Goal: Transaction & Acquisition: Download file/media

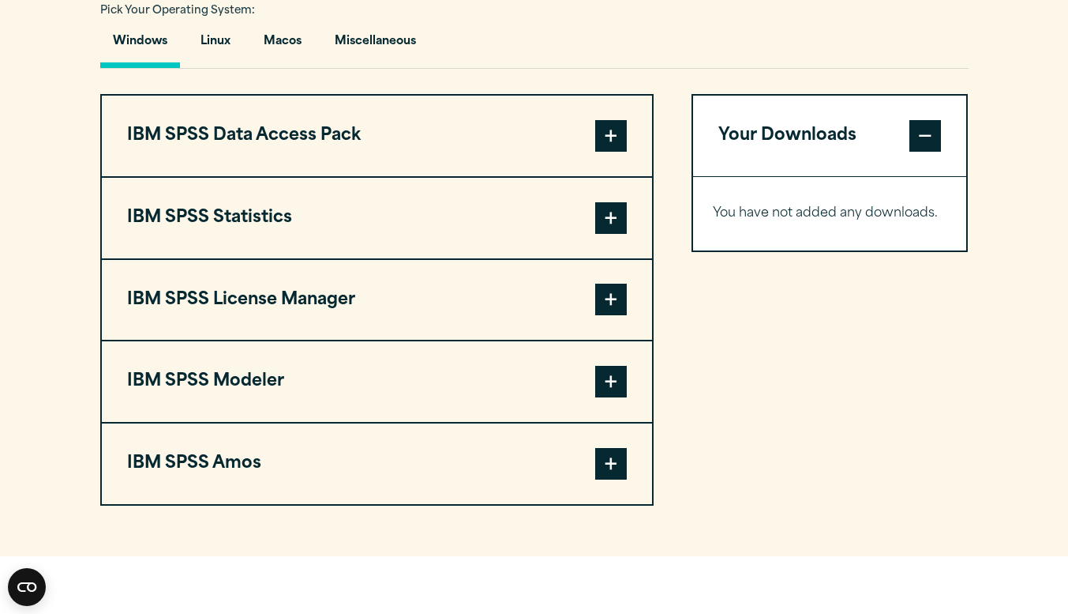
scroll to position [1177, 0]
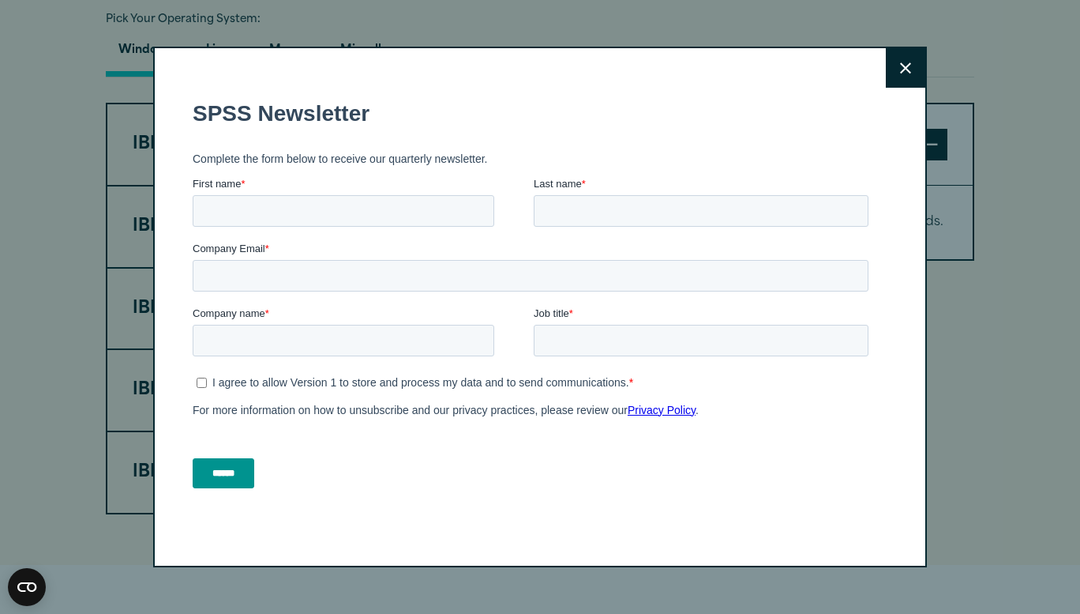
click at [891, 62] on button "Close" at bounding box center [905, 67] width 39 height 39
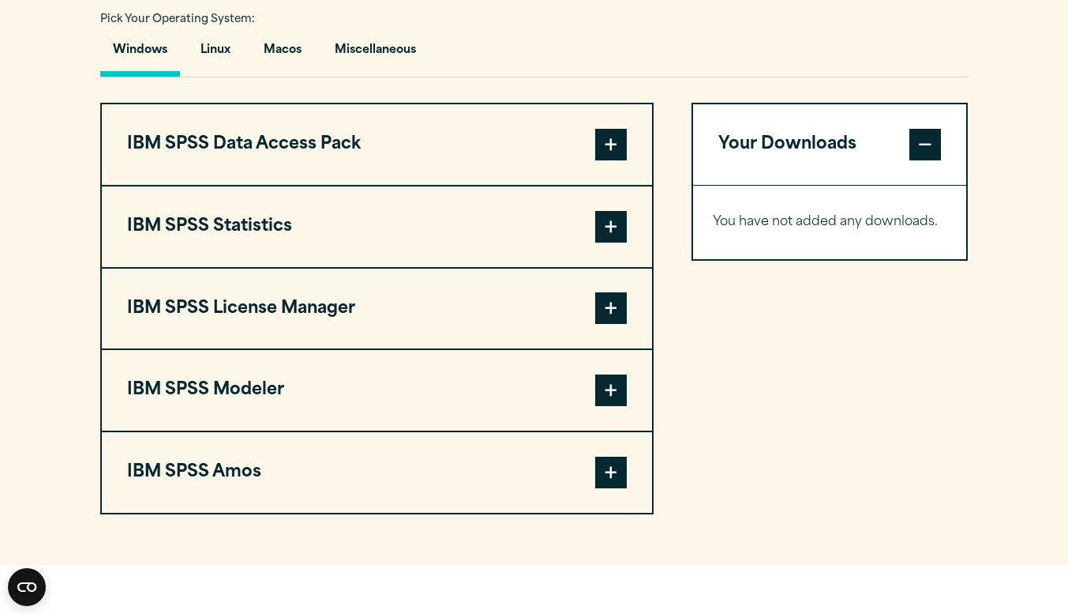
click at [609, 152] on span at bounding box center [611, 145] width 32 height 32
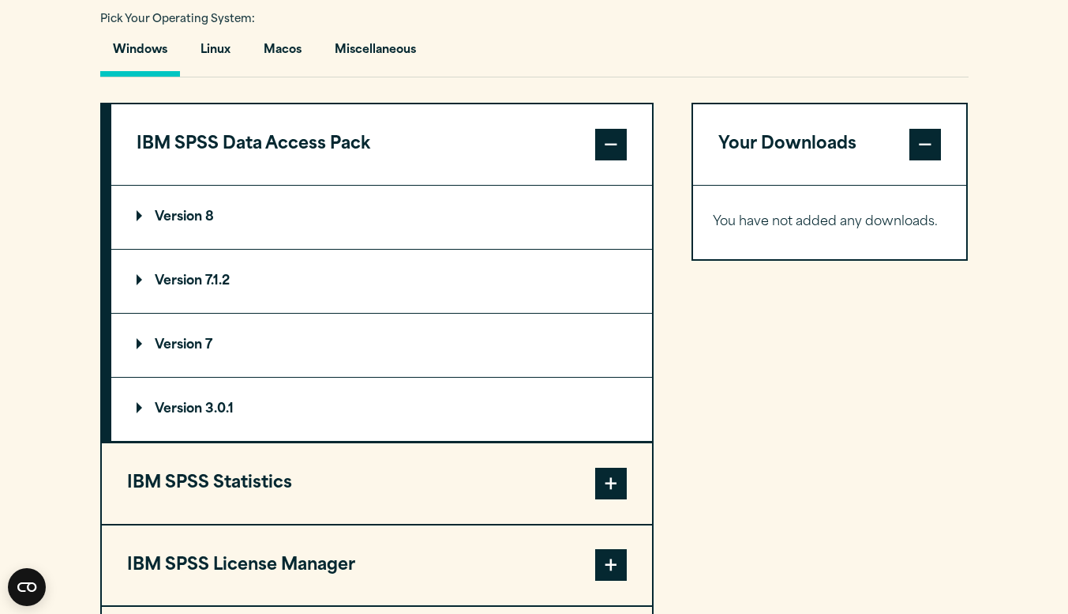
click at [618, 147] on span at bounding box center [611, 145] width 32 height 32
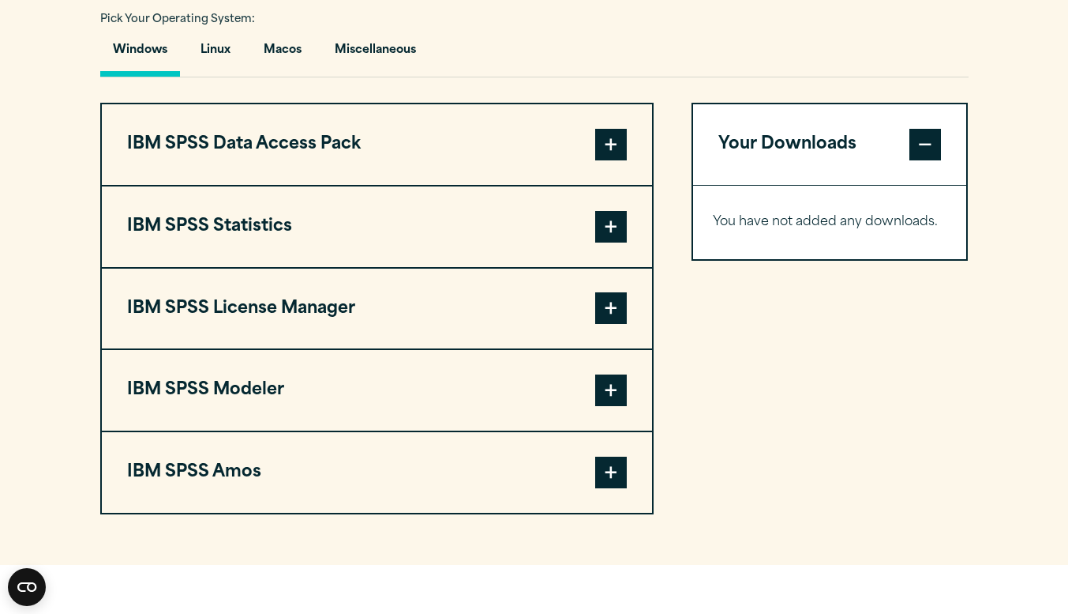
click at [614, 224] on span at bounding box center [611, 227] width 32 height 32
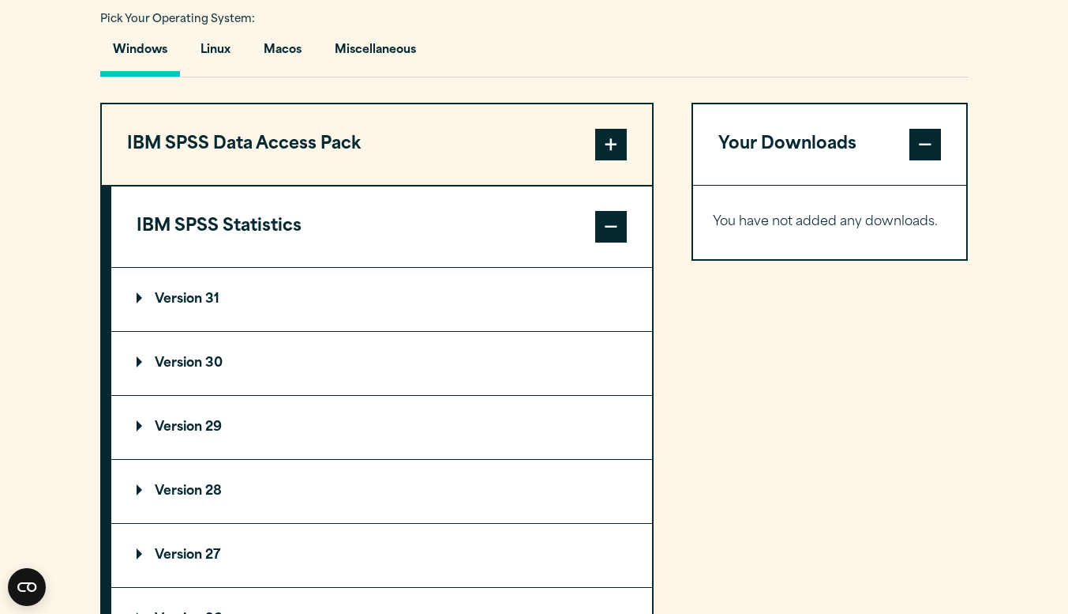
click at [622, 215] on span at bounding box center [611, 227] width 32 height 32
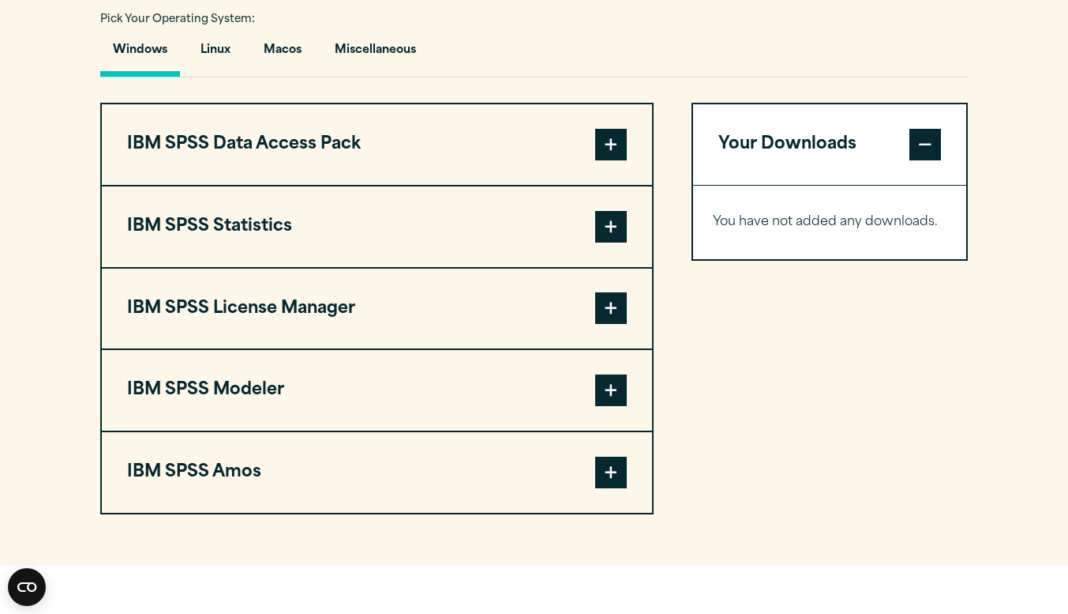
click at [625, 216] on span at bounding box center [611, 227] width 32 height 32
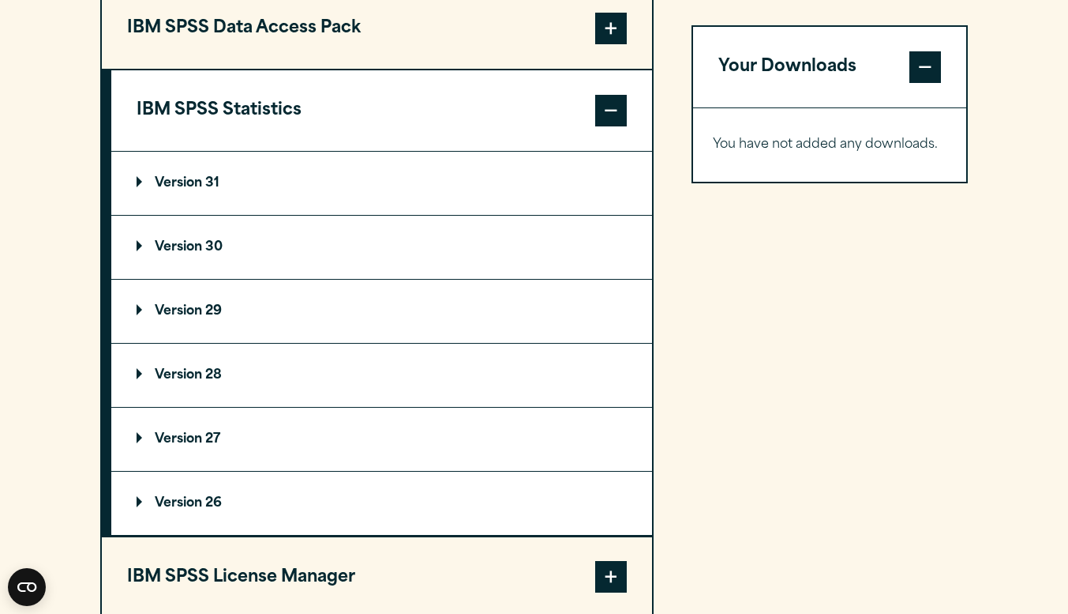
scroll to position [1305, 0]
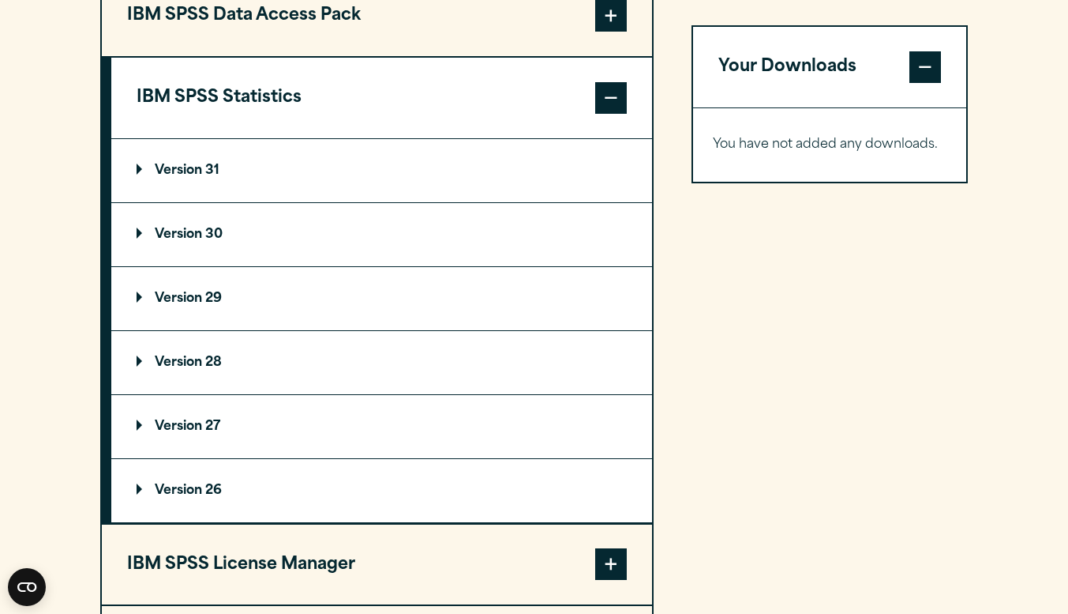
click at [533, 231] on summary "Version 30" at bounding box center [381, 234] width 541 height 63
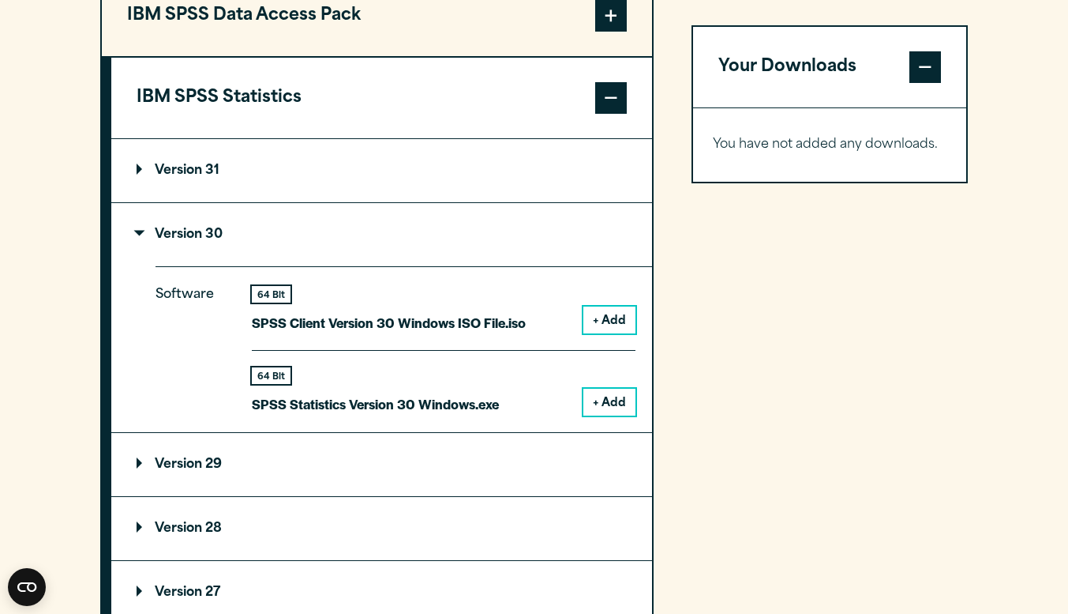
click at [612, 403] on button "+ Add" at bounding box center [610, 401] width 52 height 27
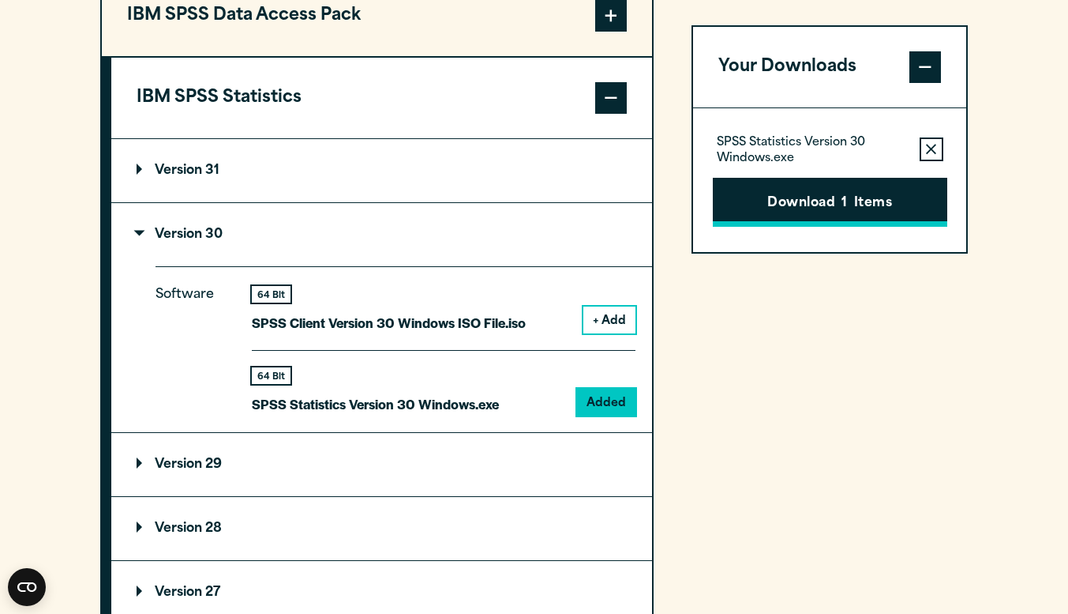
click at [873, 204] on button "Download 1 Items" at bounding box center [830, 202] width 235 height 49
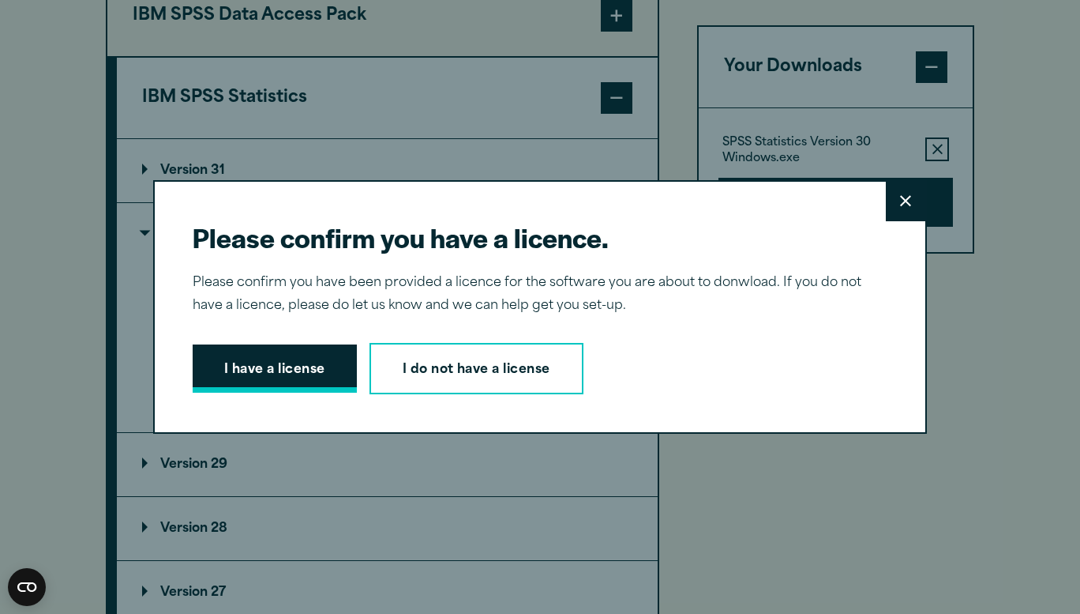
click at [280, 375] on button "I have a license" at bounding box center [275, 368] width 164 height 49
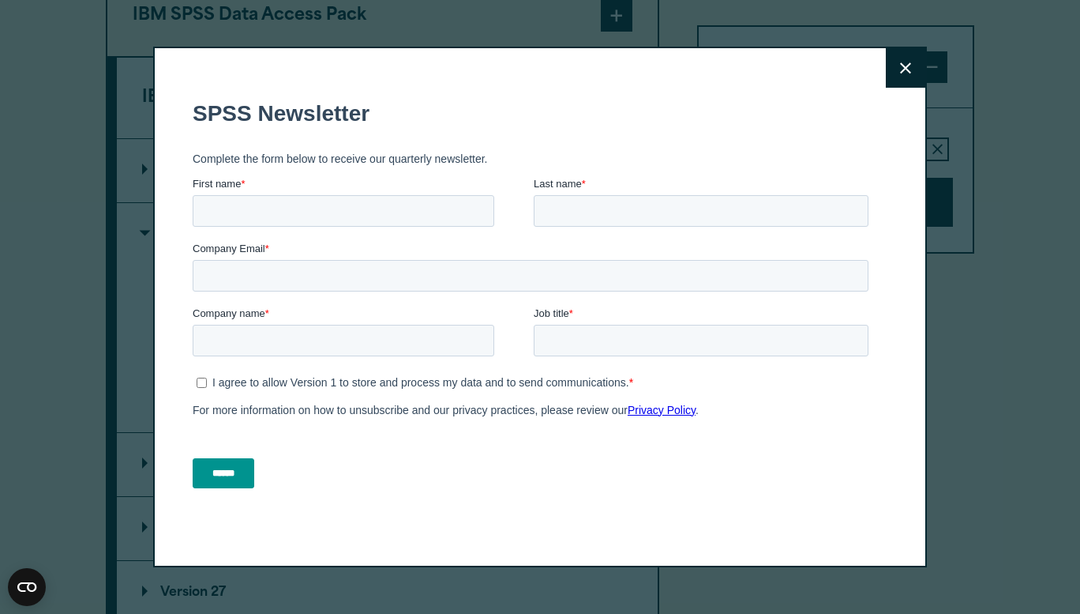
click at [815, 310] on label "Job title *" at bounding box center [704, 314] width 341 height 16
click at [815, 325] on input "Job title *" at bounding box center [701, 341] width 335 height 32
click at [900, 68] on icon at bounding box center [905, 67] width 11 height 11
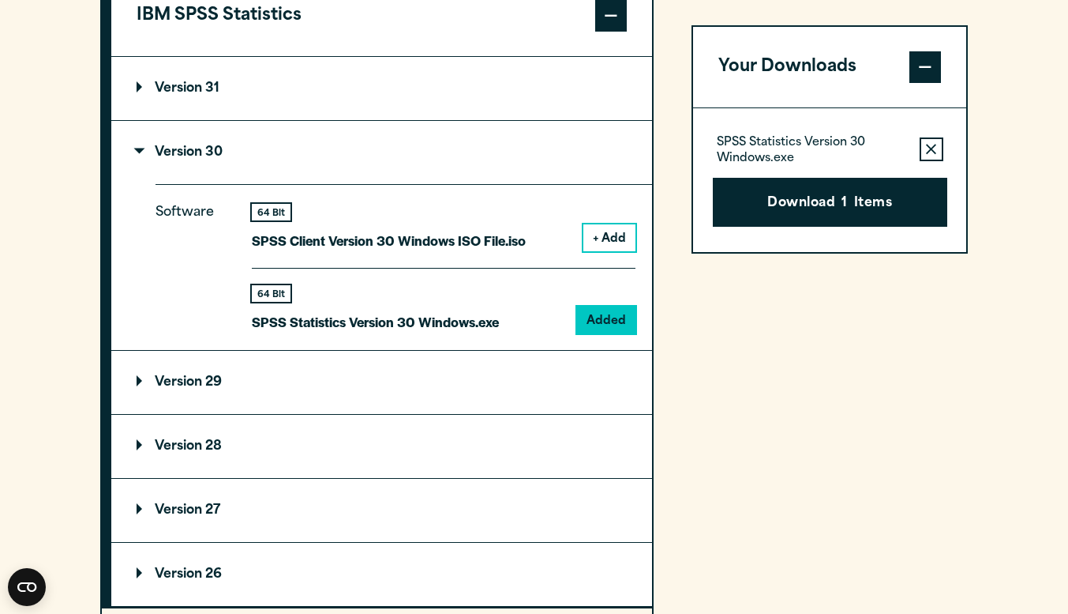
scroll to position [1387, 0]
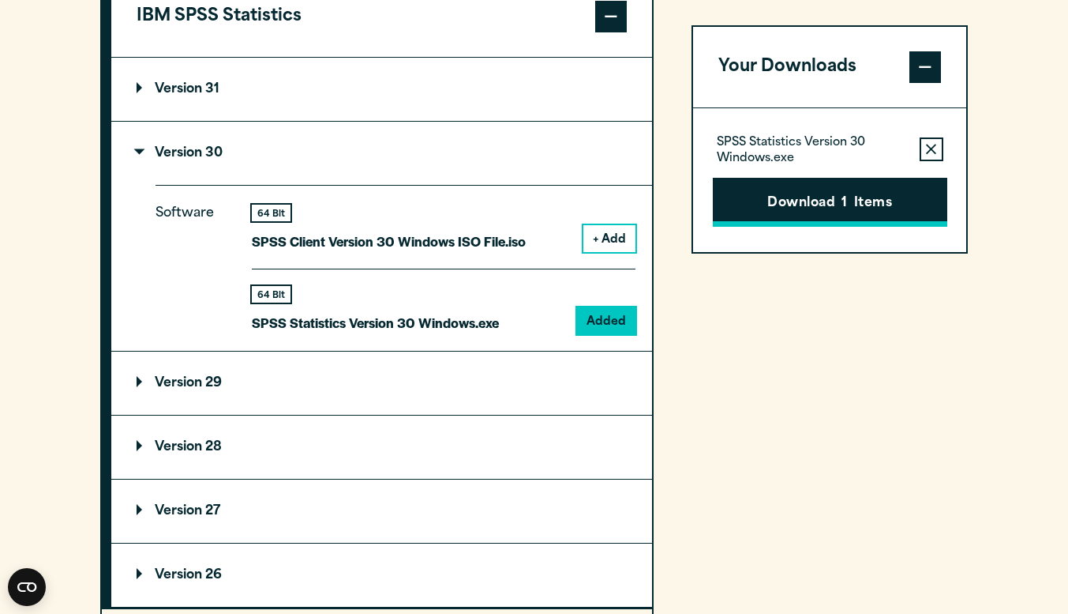
click at [843, 205] on span "1" at bounding box center [845, 203] width 6 height 21
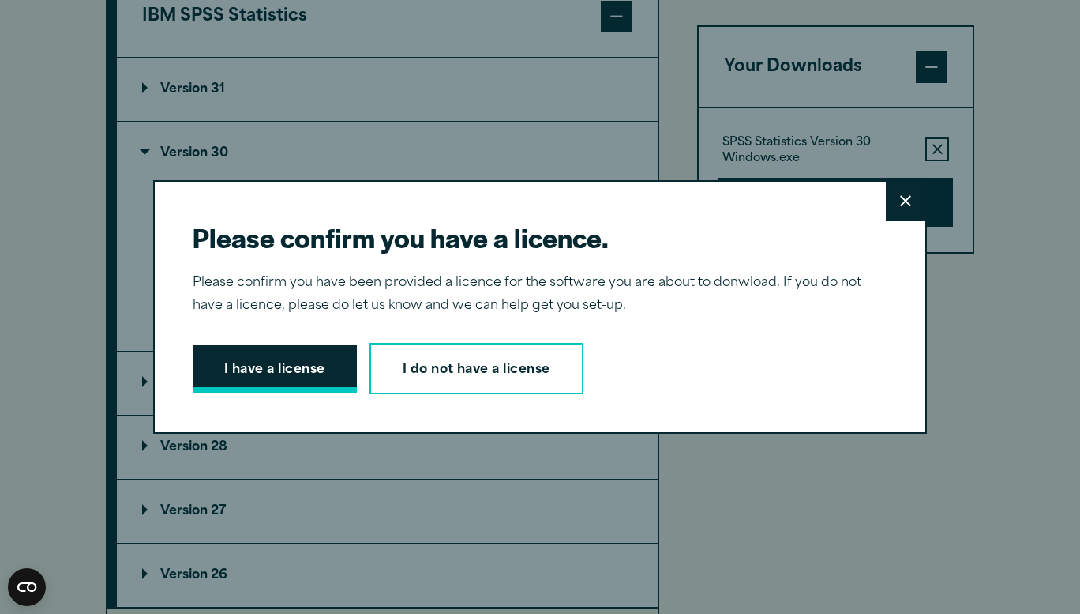
click at [226, 383] on button "I have a license" at bounding box center [275, 368] width 164 height 49
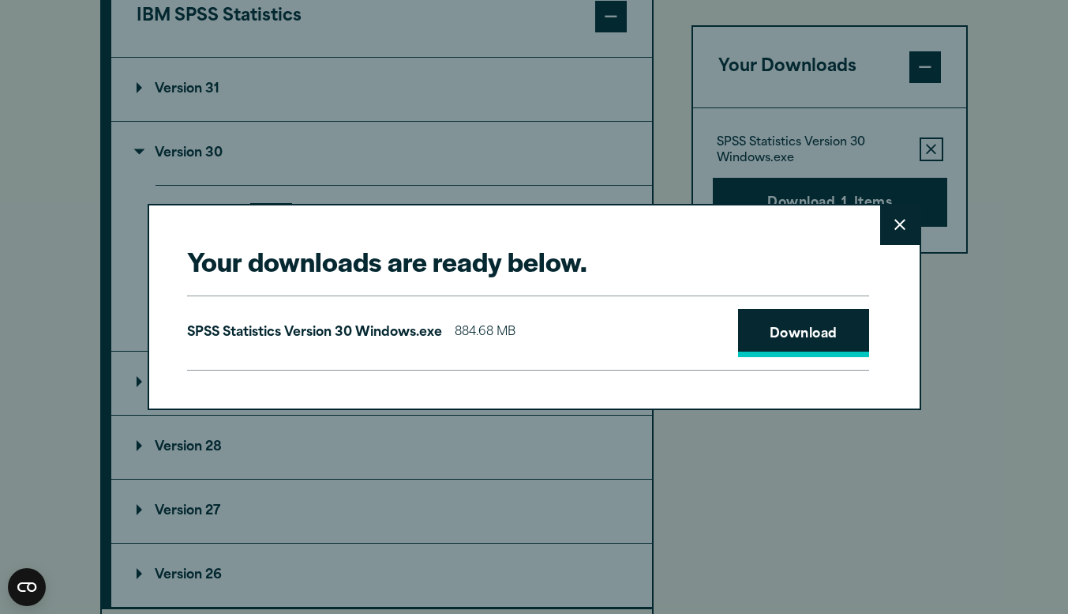
click at [840, 343] on link "Download" at bounding box center [803, 333] width 131 height 49
click at [801, 336] on link "Download" at bounding box center [803, 333] width 131 height 49
click at [899, 217] on button "Close" at bounding box center [899, 224] width 39 height 39
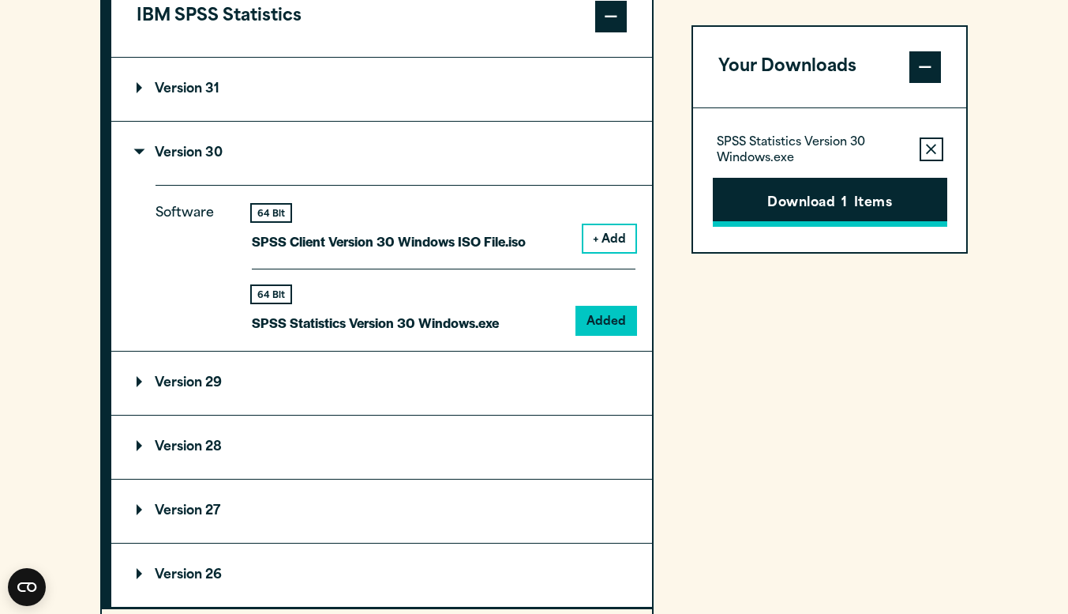
click at [829, 192] on button "Download 1 Items" at bounding box center [830, 202] width 235 height 49
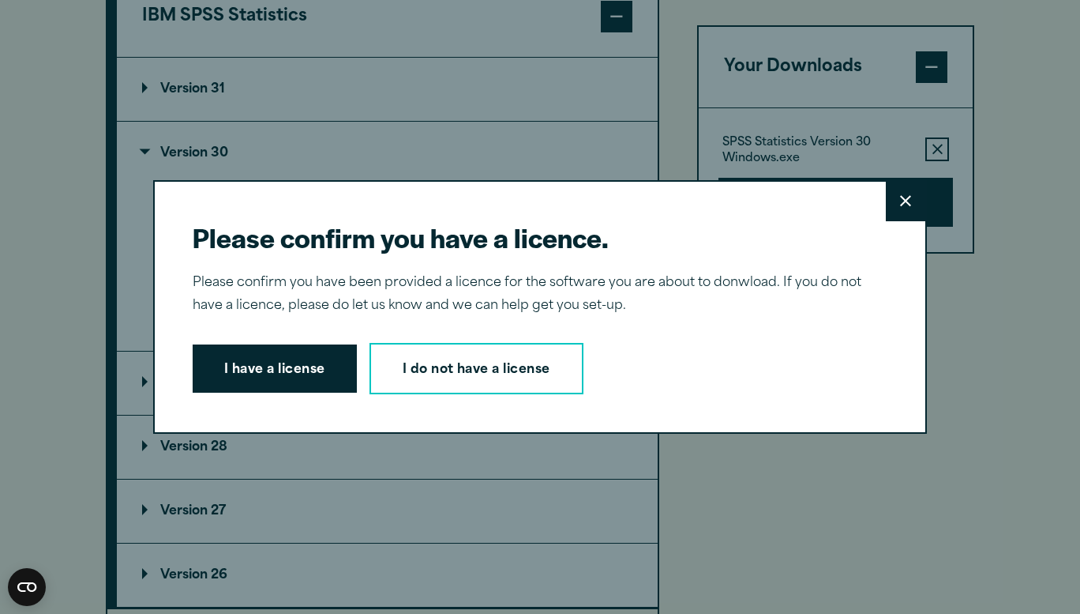
click at [913, 197] on button "Close" at bounding box center [905, 201] width 39 height 39
